Goal: Navigation & Orientation: Find specific page/section

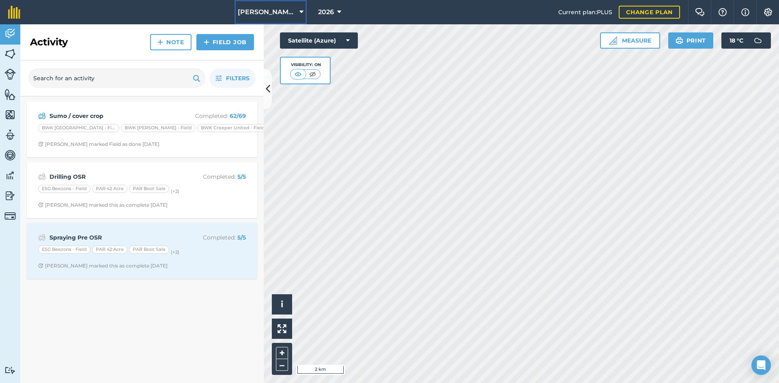
click at [292, 9] on span "[PERSON_NAME] Hayleys Partnership" at bounding box center [267, 12] width 58 height 10
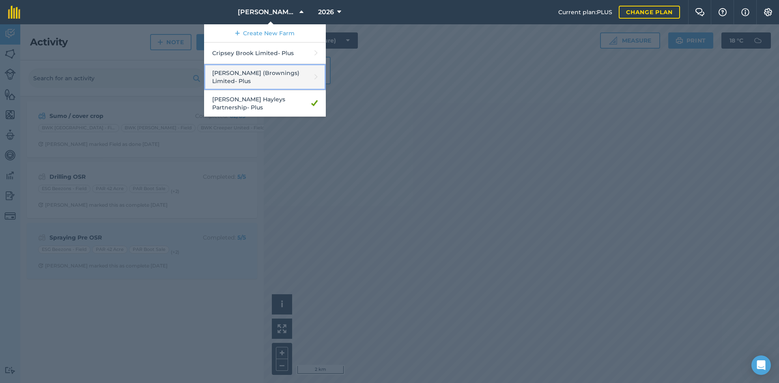
click at [288, 75] on link "[PERSON_NAME] (Brownings) Limited - Plus" at bounding box center [265, 77] width 122 height 26
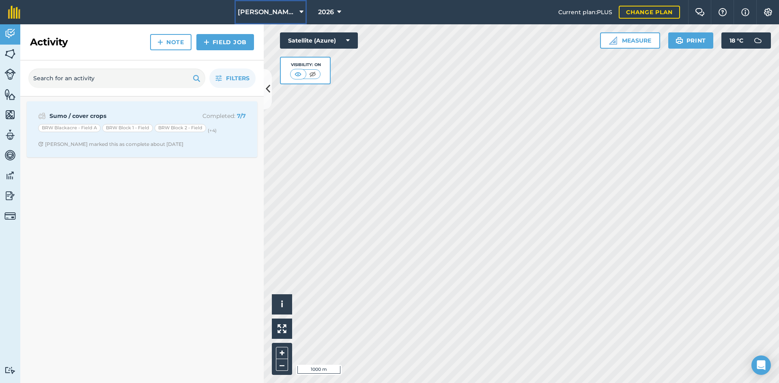
click at [300, 13] on icon at bounding box center [301, 12] width 4 height 10
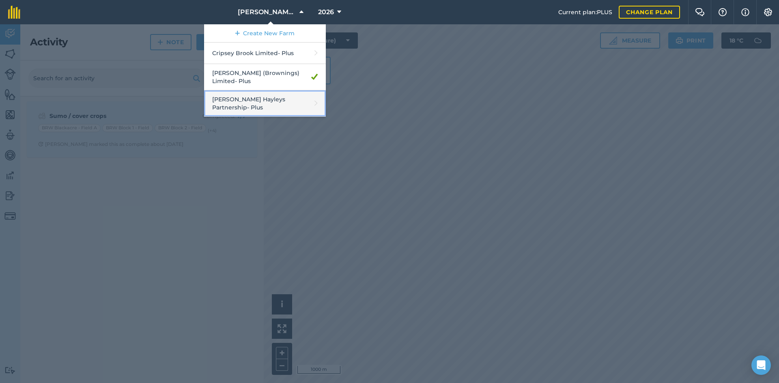
click at [274, 95] on link "[PERSON_NAME] Hayleys Partnership - Plus" at bounding box center [265, 103] width 122 height 26
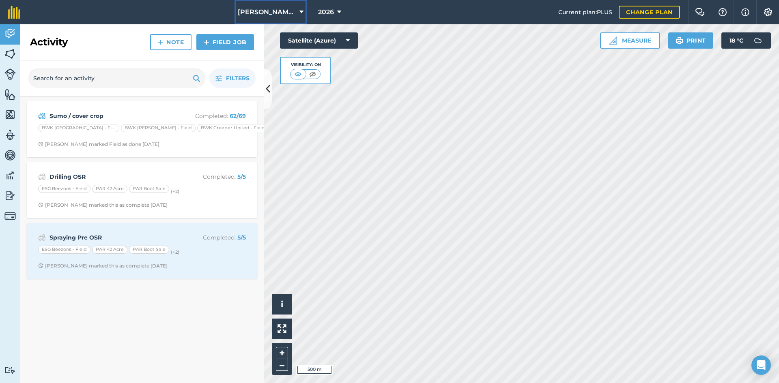
click at [296, 15] on button "[PERSON_NAME] Hayleys Partnership" at bounding box center [270, 12] width 72 height 24
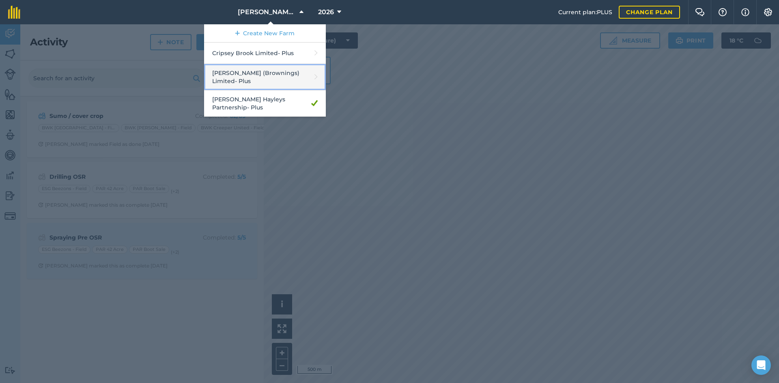
click at [275, 79] on link "[PERSON_NAME] (Brownings) Limited - Plus" at bounding box center [265, 77] width 122 height 26
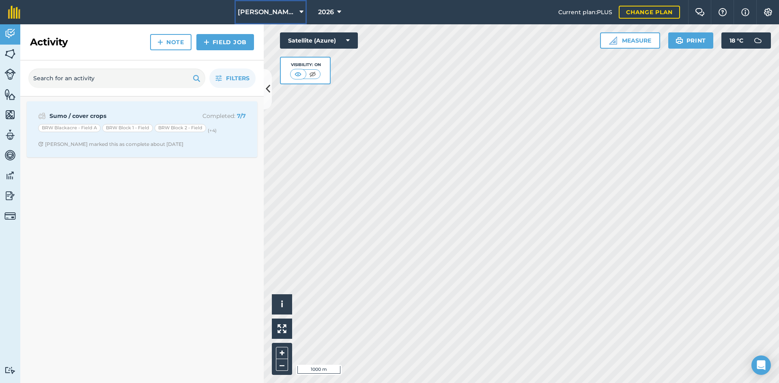
click at [277, 14] on span "[PERSON_NAME] (Brownings) Limited" at bounding box center [267, 12] width 58 height 10
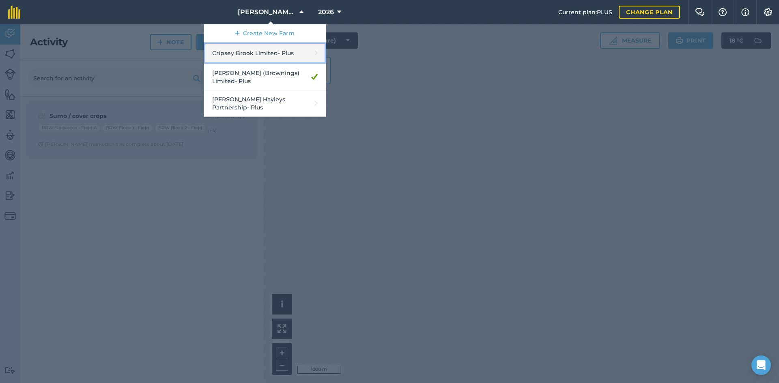
click at [271, 54] on link "Cripsey Brook Limited - Plus" at bounding box center [265, 53] width 122 height 21
